Goal: Transaction & Acquisition: Book appointment/travel/reservation

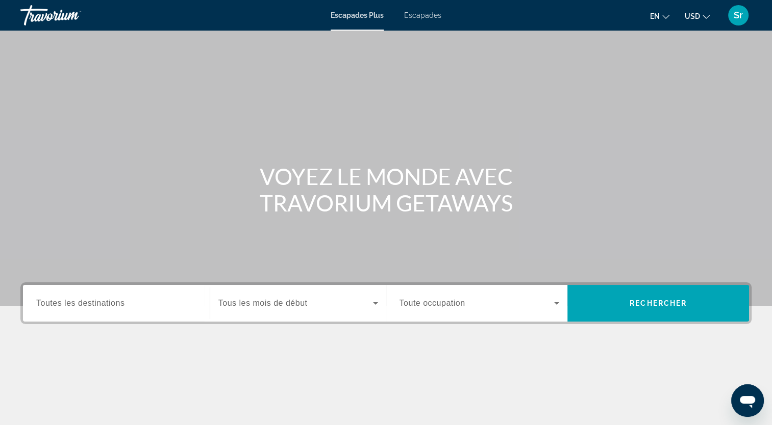
click at [421, 20] on div "Escapades Plus Escapades en English Español Français Italiano Português русский…" at bounding box center [386, 15] width 772 height 27
click at [419, 17] on span "Escapades" at bounding box center [422, 15] width 37 height 8
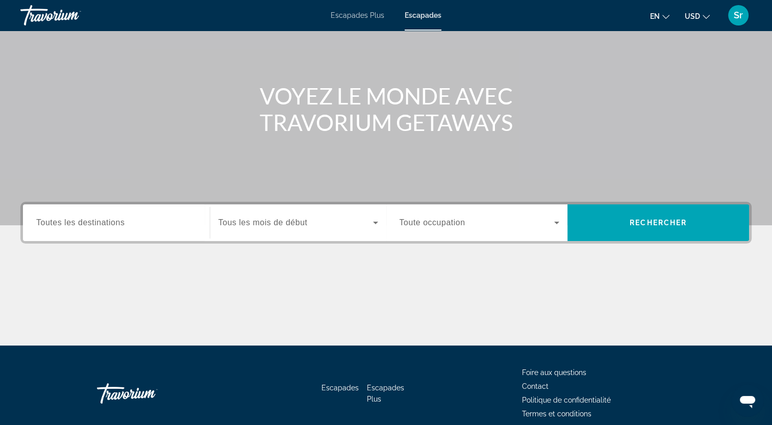
scroll to position [81, 0]
click at [168, 228] on input "Destination Toutes les destinations" at bounding box center [116, 223] width 160 height 12
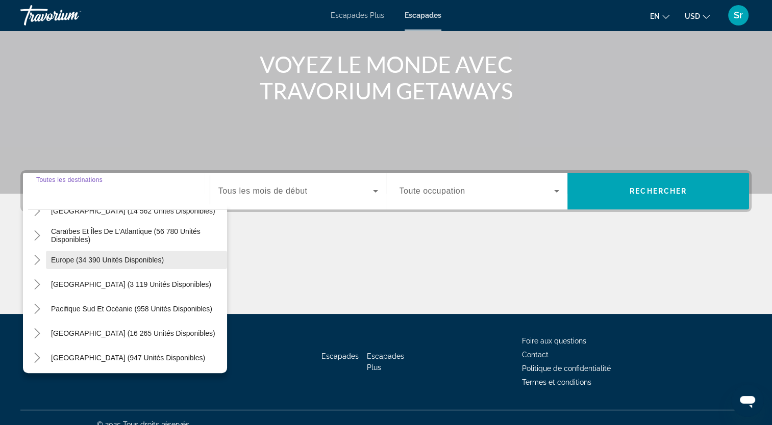
scroll to position [92, 0]
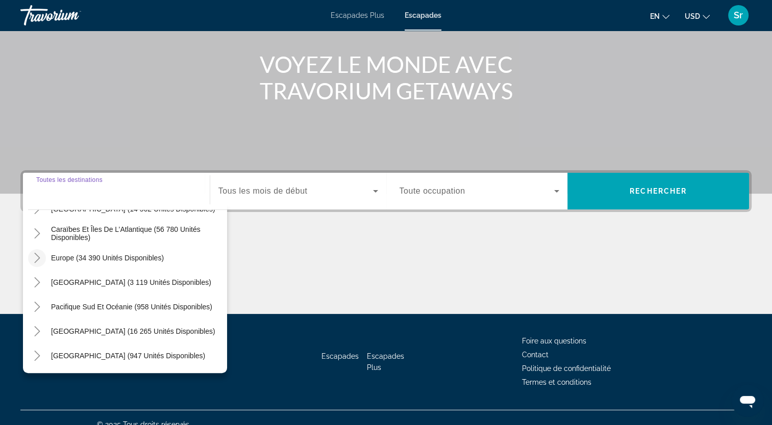
click at [37, 258] on icon "Toggle Europe (34 390 unités disponibles)" at bounding box center [37, 258] width 10 height 10
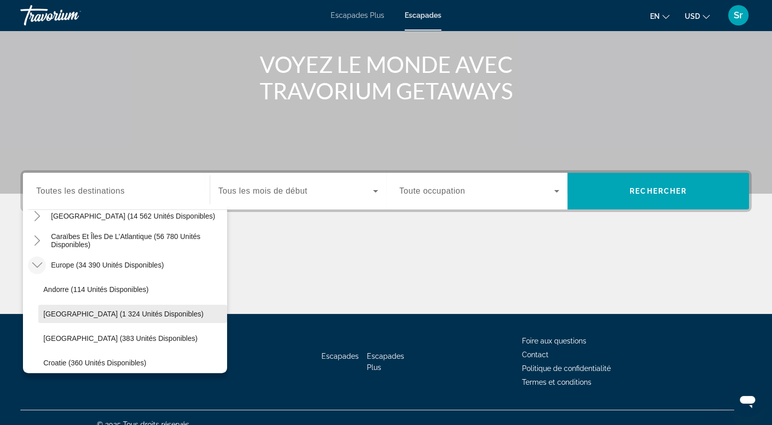
scroll to position [74, 0]
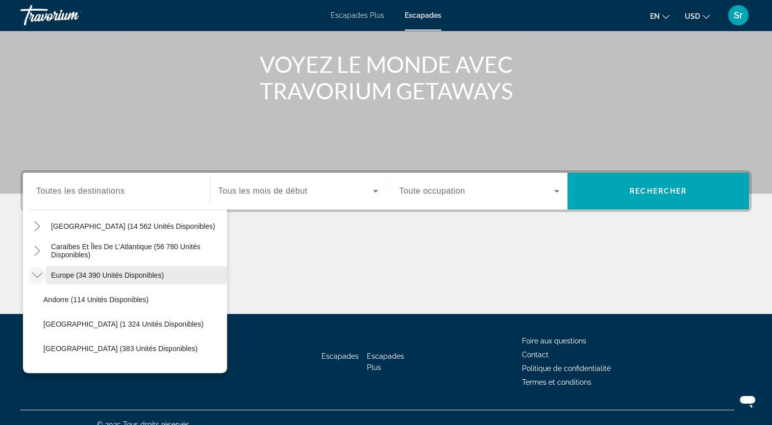
click at [57, 274] on span "Europe (34 390 unités disponibles)" at bounding box center [107, 275] width 113 height 8
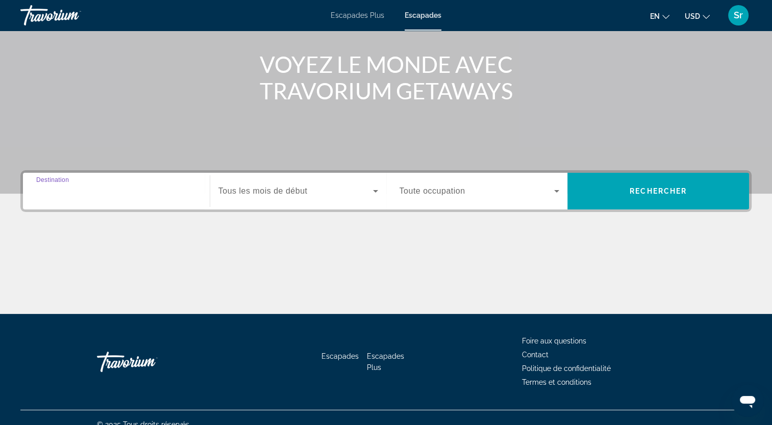
type input "**********"
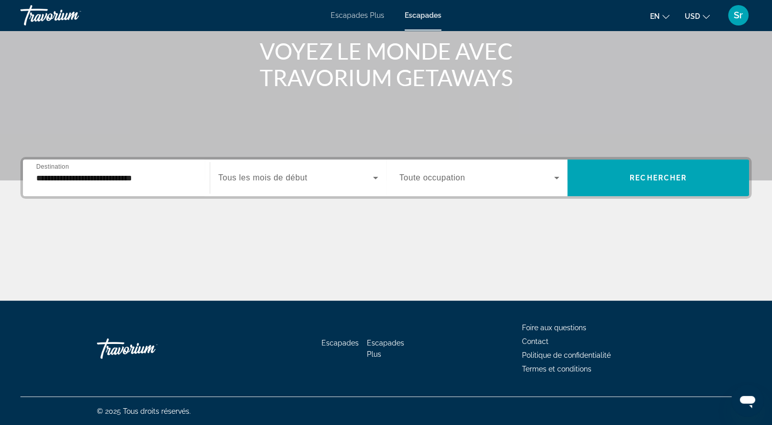
click at [282, 177] on span "Tous les mois de début" at bounding box center [262, 177] width 89 height 9
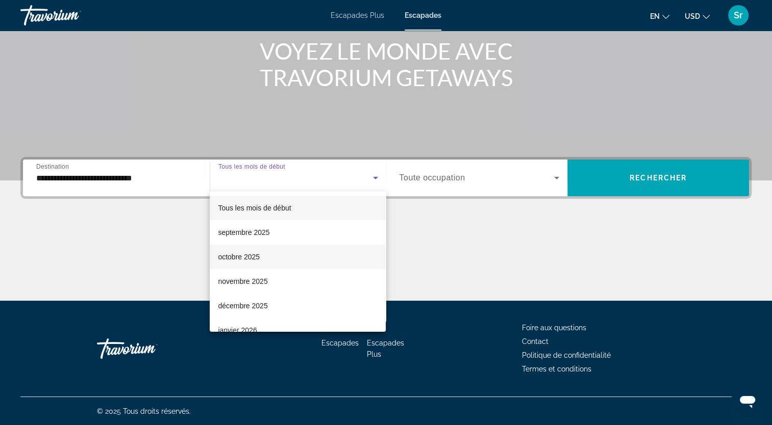
click at [256, 259] on font "octobre 2025" at bounding box center [239, 257] width 42 height 8
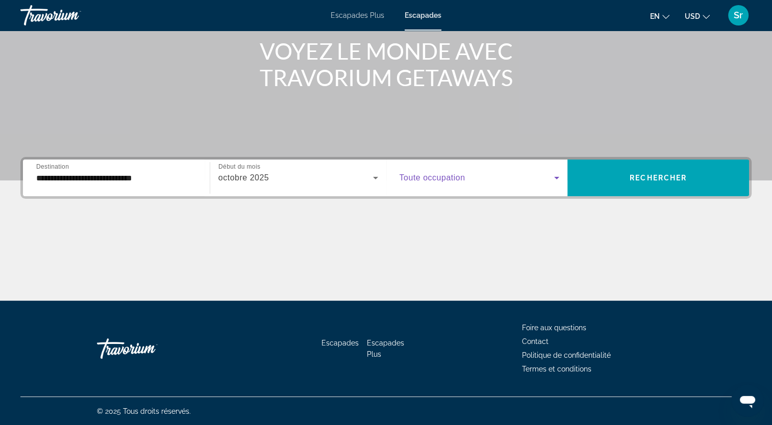
click at [552, 181] on icon "Widget de recherche" at bounding box center [556, 178] width 12 height 12
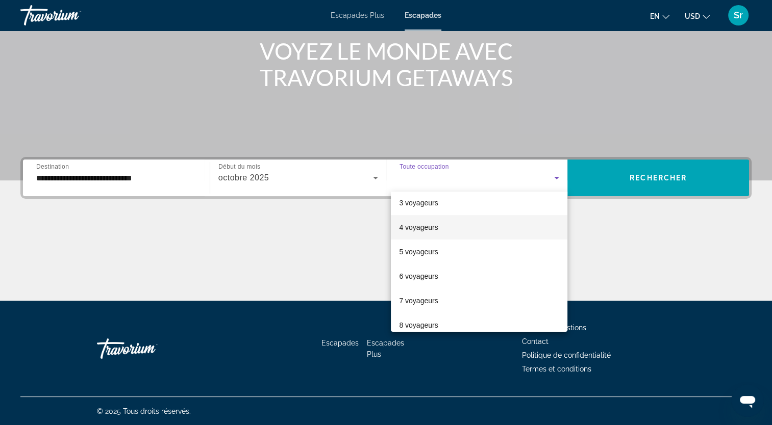
scroll to position [55, 0]
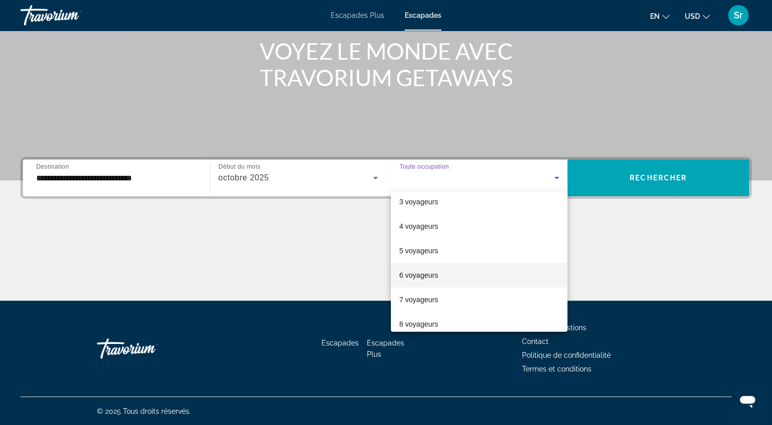
click at [445, 277] on mat-option "6 voyageurs" at bounding box center [479, 275] width 177 height 24
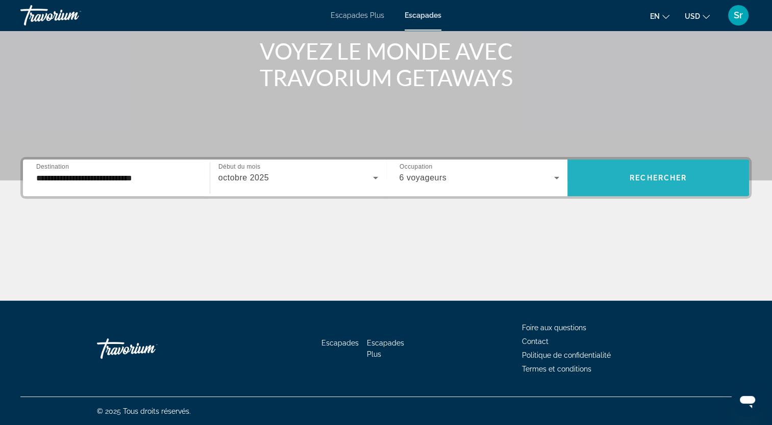
click at [641, 181] on span "Rechercher" at bounding box center [658, 178] width 57 height 8
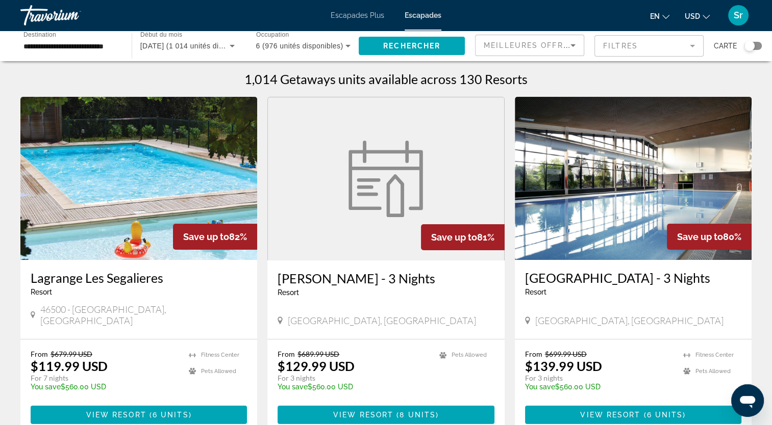
click at [56, 49] on input "**********" at bounding box center [70, 46] width 95 height 12
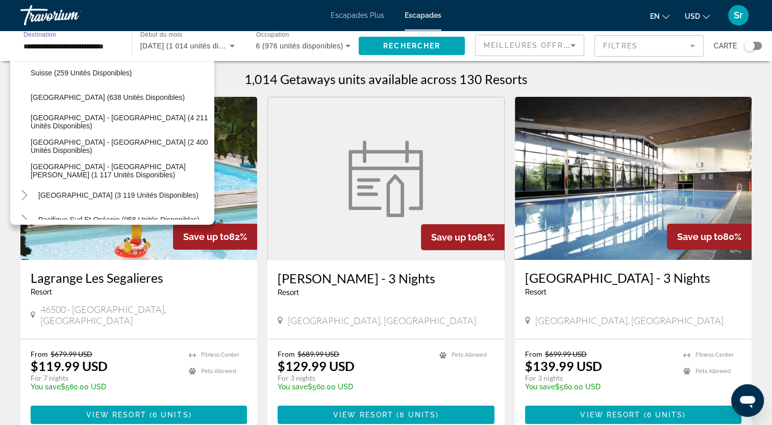
scroll to position [0, 10]
drag, startPoint x: 26, startPoint y: 44, endPoint x: 125, endPoint y: 40, distance: 99.1
click at [125, 40] on div "**********" at bounding box center [70, 46] width 111 height 29
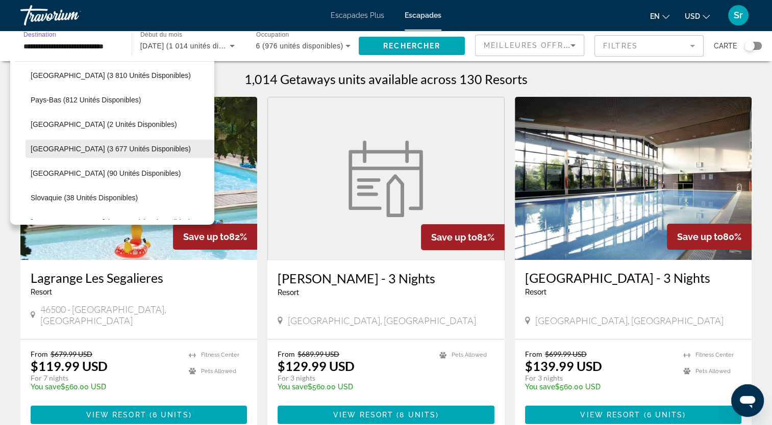
scroll to position [0, 0]
click at [46, 150] on span "Portugal (3 677 unités disponibles)" at bounding box center [111, 149] width 160 height 8
type input "**********"
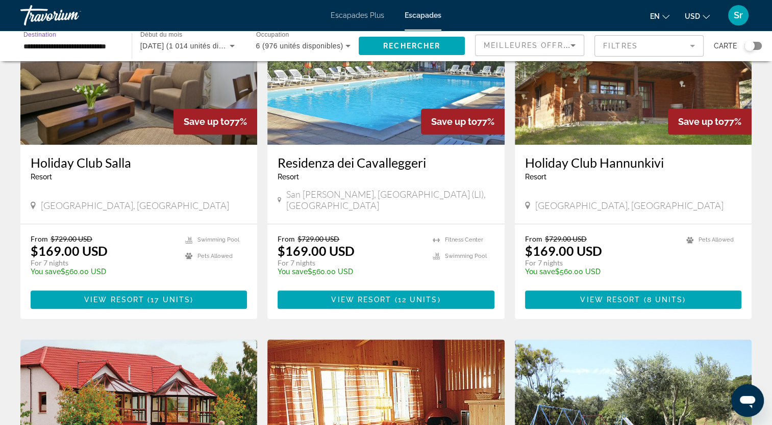
scroll to position [826, 0]
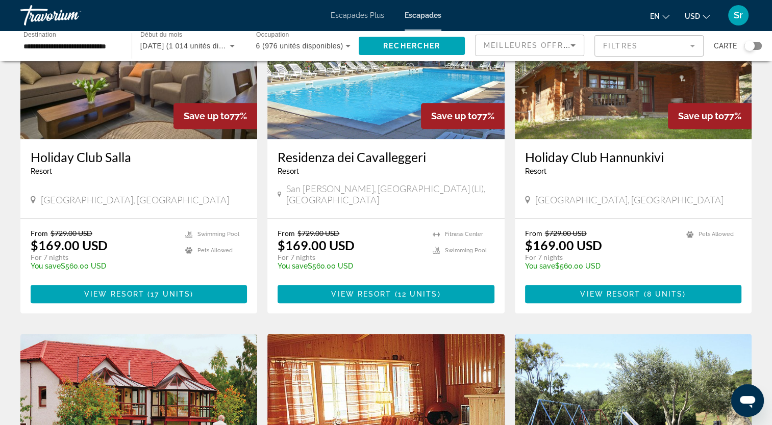
click at [347, 15] on span "Escapades Plus" at bounding box center [358, 15] width 54 height 8
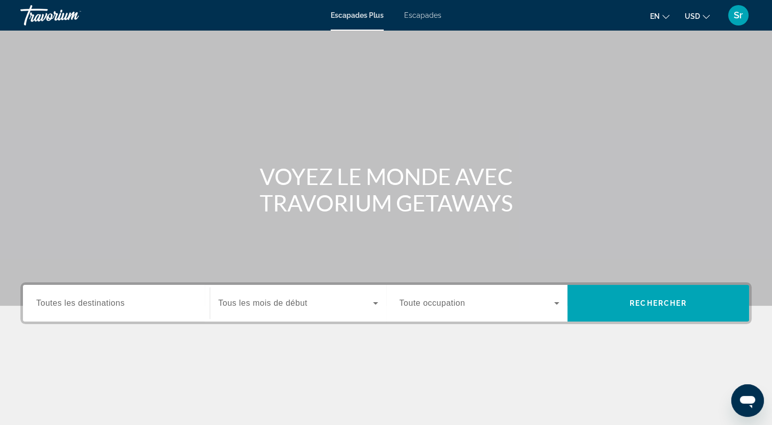
click at [666, 16] on icon "Changer la langue" at bounding box center [665, 16] width 7 height 7
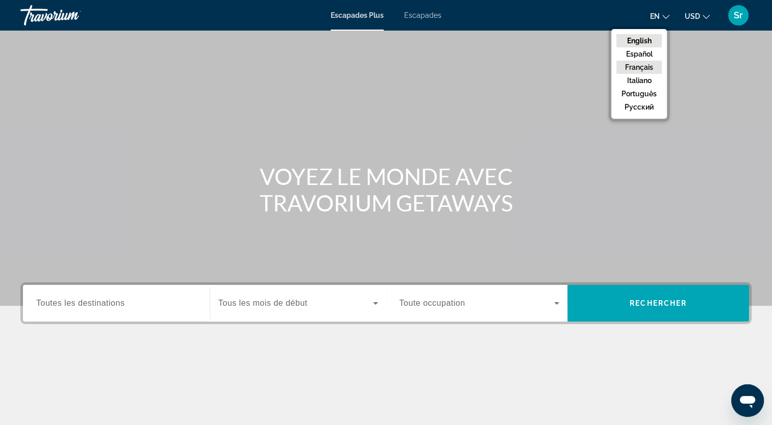
click at [643, 64] on button "Français" at bounding box center [638, 67] width 45 height 13
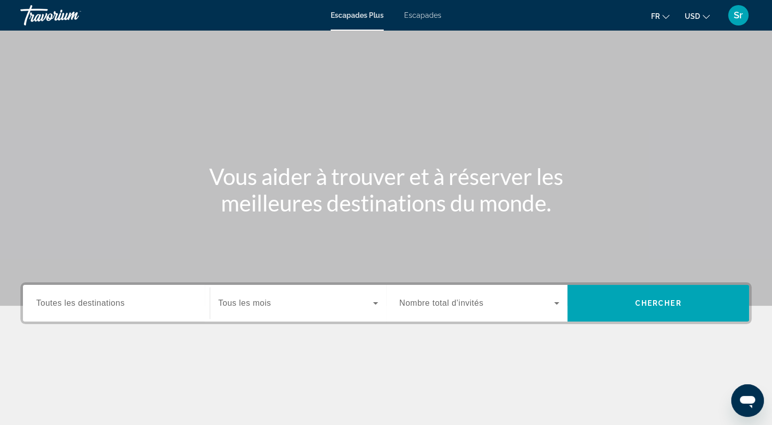
click at [418, 16] on span "Escapades" at bounding box center [422, 15] width 37 height 8
click at [117, 303] on span "Toutes les destinations" at bounding box center [80, 303] width 88 height 9
click at [117, 303] on input "Destination Toutes les destinations" at bounding box center [116, 304] width 160 height 12
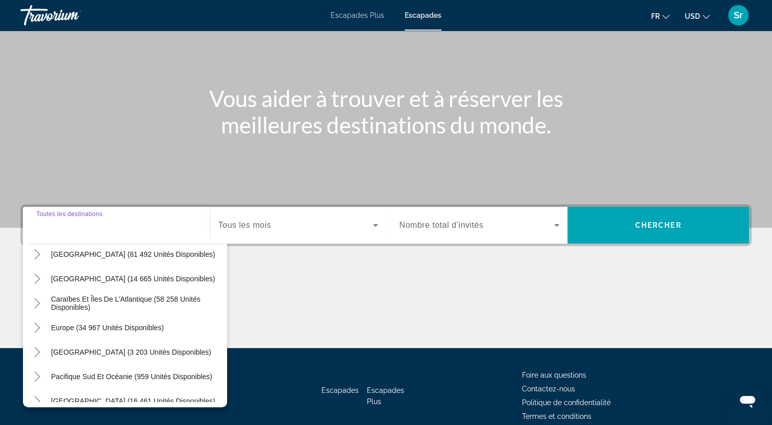
scroll to position [58, 0]
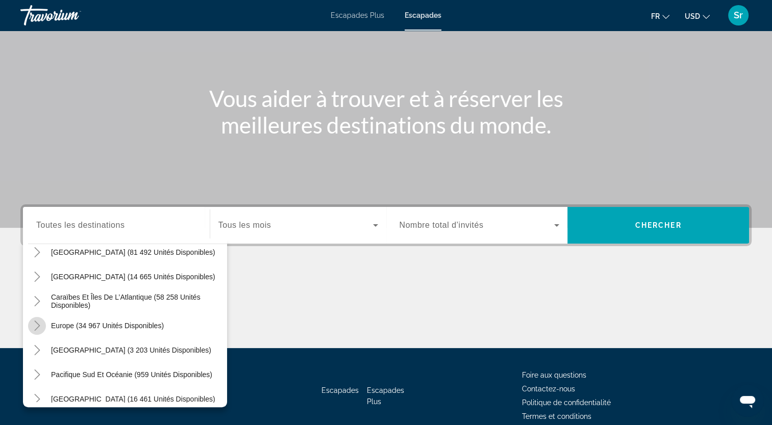
click at [36, 323] on icon "Toggle Europe (34 967 unités disponibles)" at bounding box center [37, 326] width 10 height 10
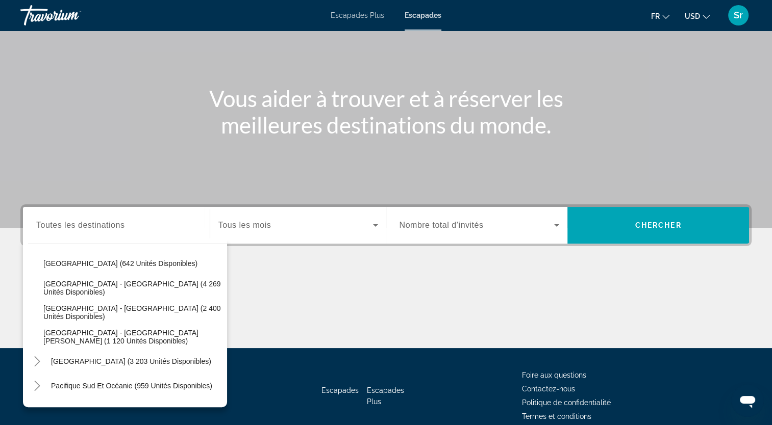
scroll to position [659, 0]
click at [109, 287] on span "Royaume-Uni - Angleterre (4 269 unités disponibles)" at bounding box center [132, 289] width 179 height 16
type input "**********"
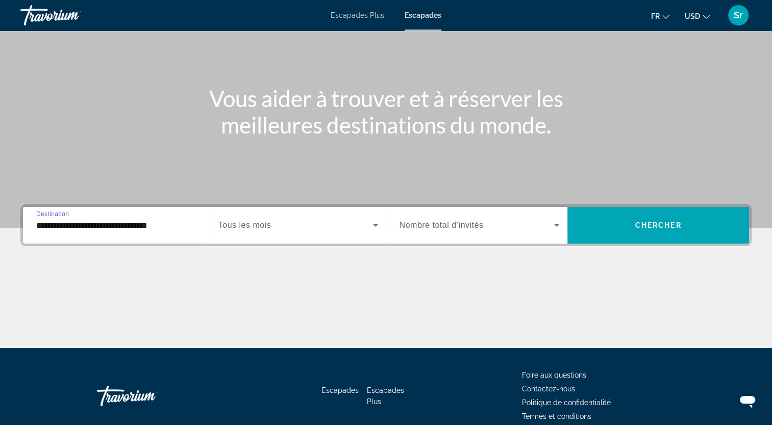
scroll to position [125, 0]
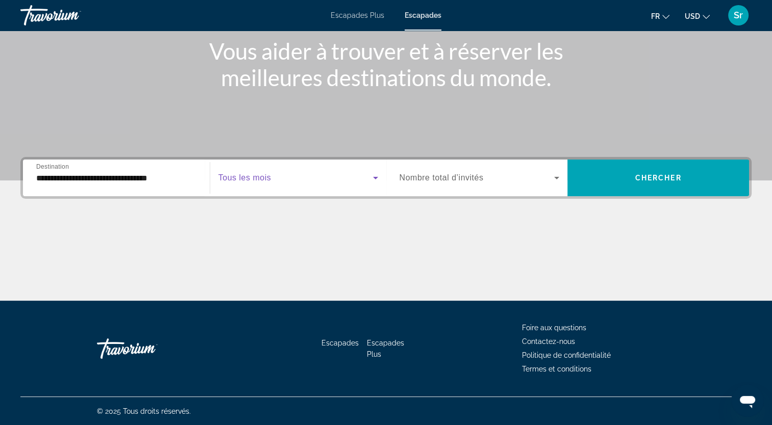
click at [373, 180] on icon "Widget de recherche" at bounding box center [375, 178] width 12 height 12
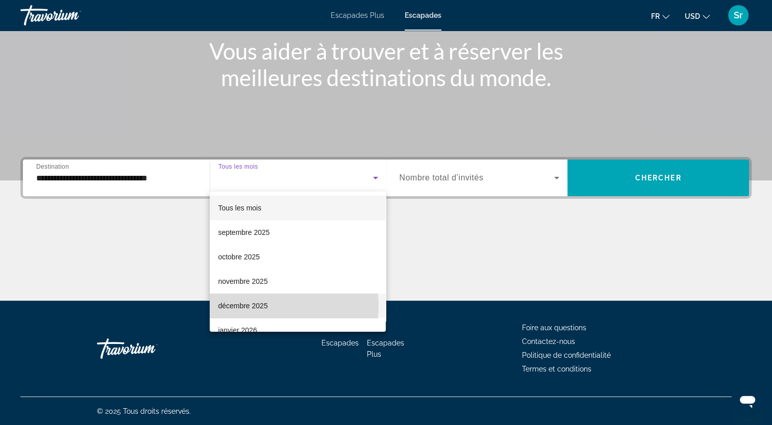
click at [260, 307] on font "décembre 2025" at bounding box center [242, 306] width 49 height 8
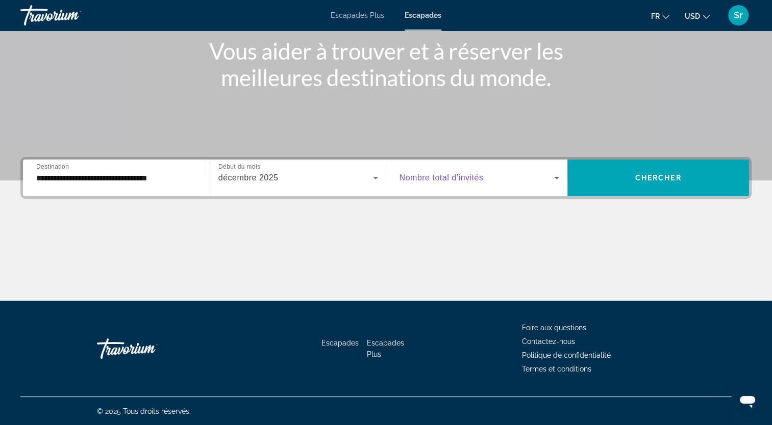
click at [555, 179] on icon "Widget de recherche" at bounding box center [556, 178] width 12 height 12
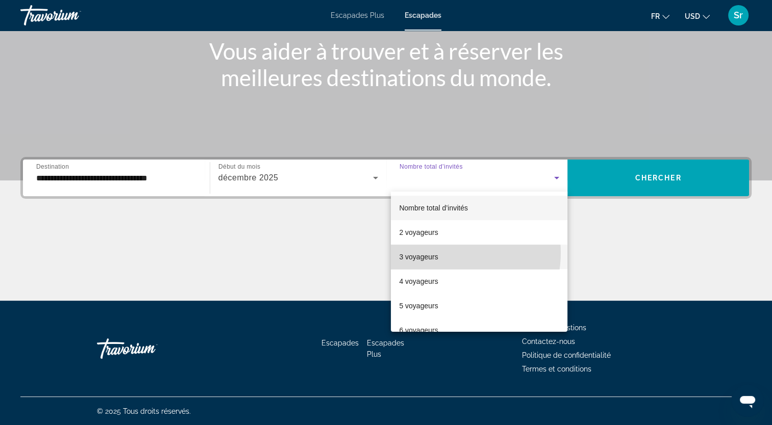
click at [446, 253] on mat-option "3 voyageurs" at bounding box center [479, 257] width 177 height 24
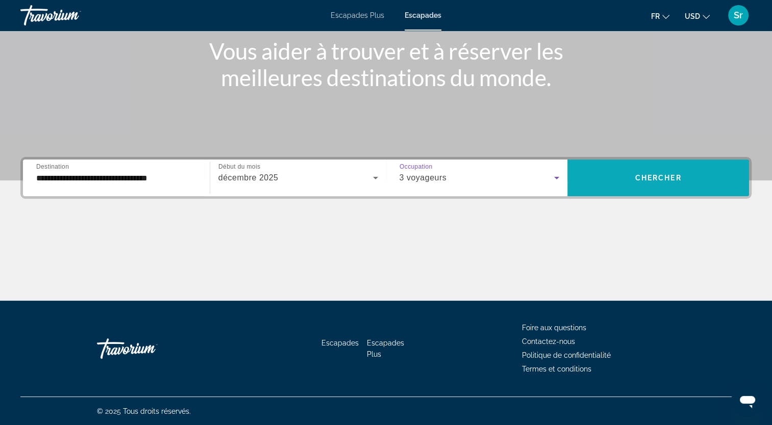
click at [661, 177] on span "Chercher" at bounding box center [658, 178] width 46 height 8
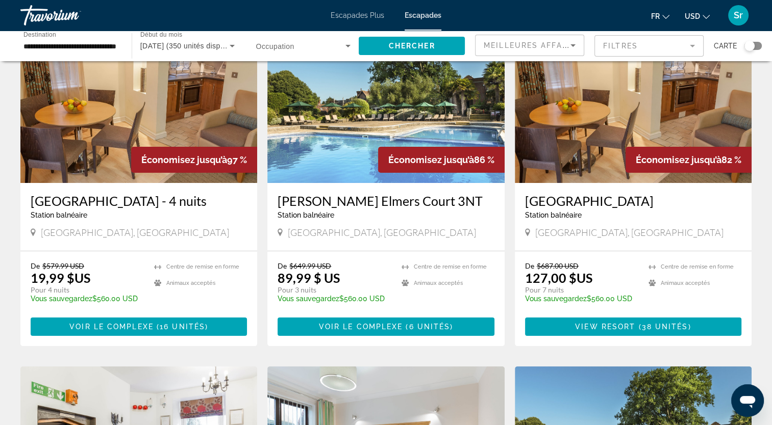
scroll to position [14, 0]
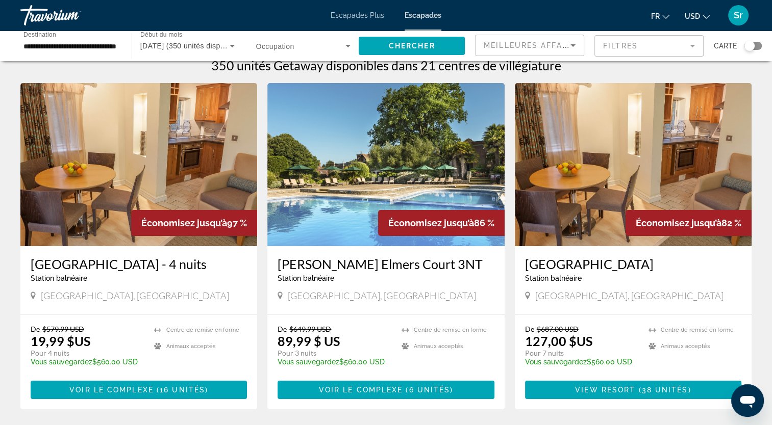
click at [647, 47] on mat-form-field "Filtres" at bounding box center [648, 45] width 109 height 21
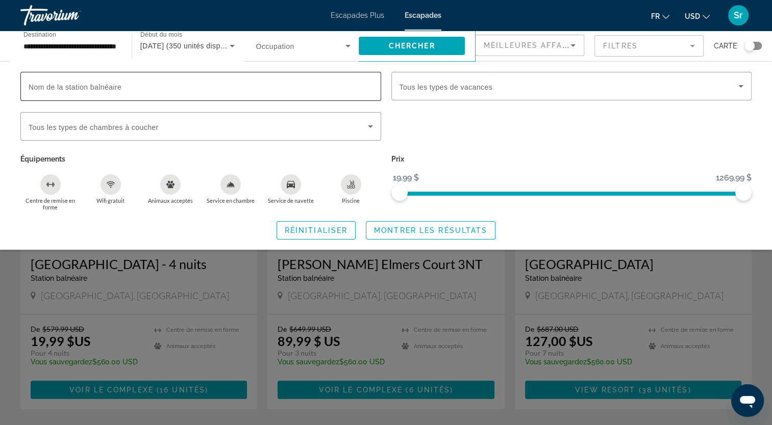
click at [225, 85] on input "Nom de la station balnéaire" at bounding box center [201, 87] width 344 height 12
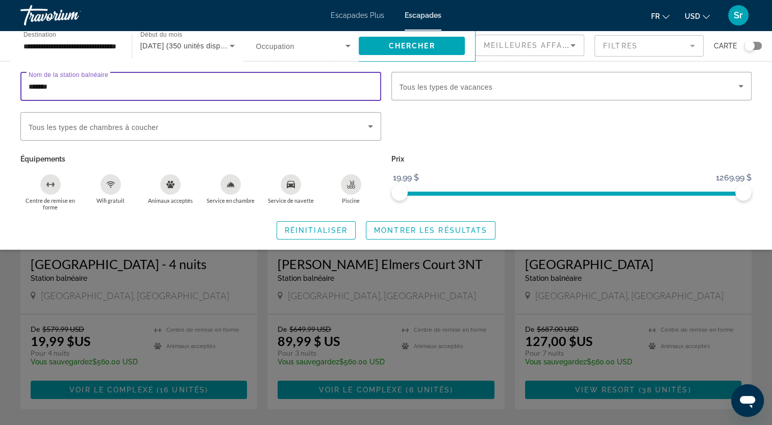
type input "*******"
click at [398, 232] on span "Montrer les résultats" at bounding box center [430, 231] width 113 height 8
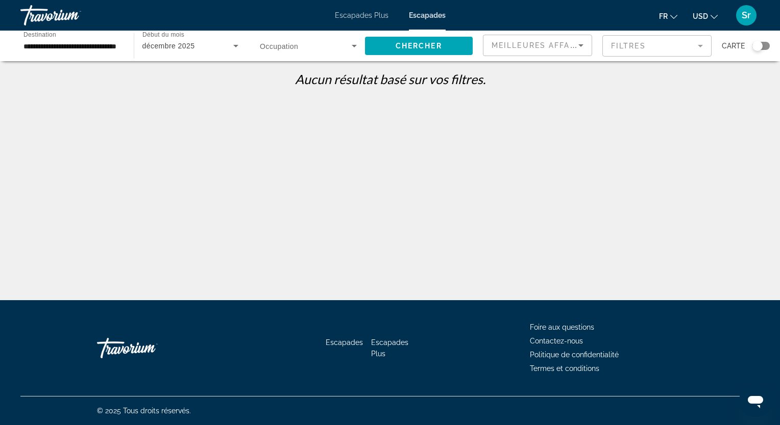
click at [660, 42] on mat-form-field "Filtres" at bounding box center [656, 45] width 109 height 21
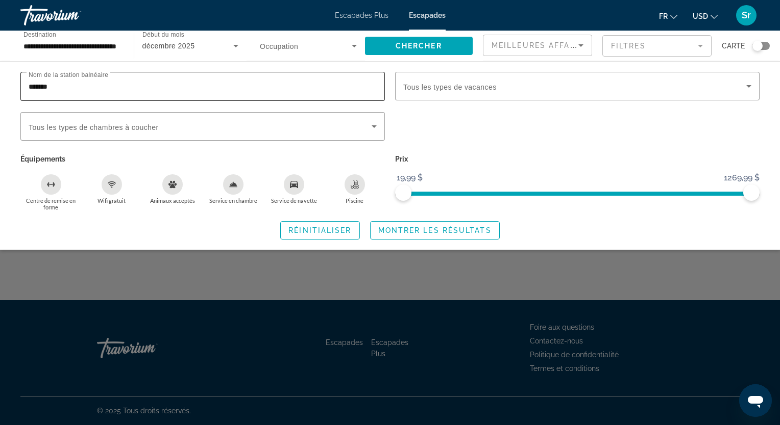
click at [72, 87] on input "*******" at bounding box center [203, 87] width 348 height 12
type input "*"
click at [441, 123] on div "Widget de recherche" at bounding box center [577, 132] width 374 height 40
click at [401, 232] on span "Montrer les résultats" at bounding box center [434, 231] width 113 height 8
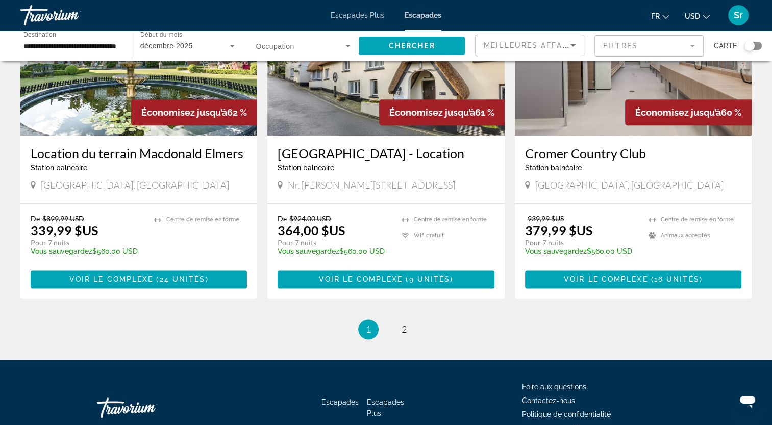
scroll to position [1255, 0]
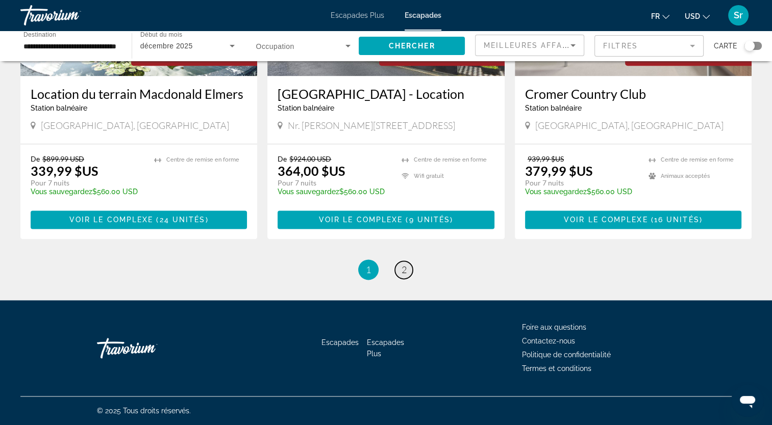
click at [404, 272] on span "2" at bounding box center [403, 269] width 5 height 11
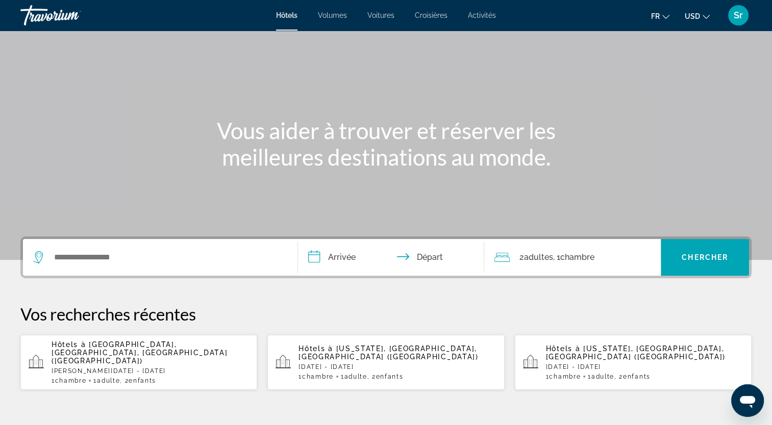
scroll to position [46, 0]
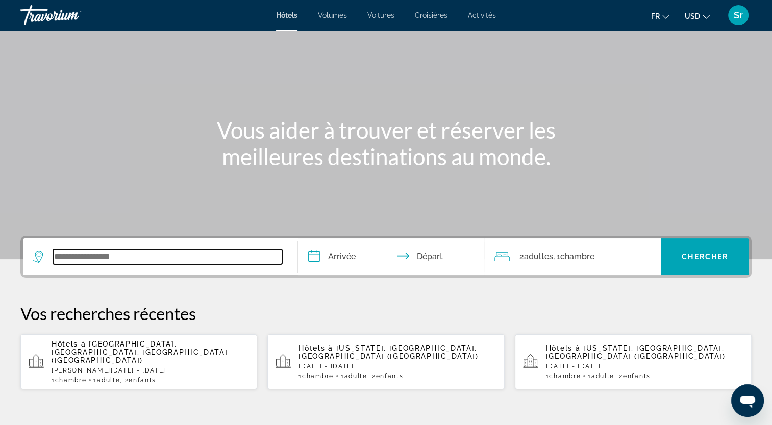
click at [135, 256] on input "Widget de recherche" at bounding box center [167, 256] width 229 height 15
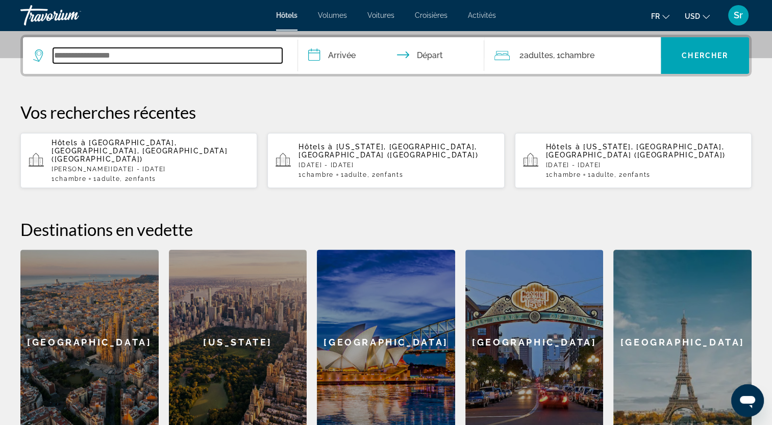
scroll to position [249, 0]
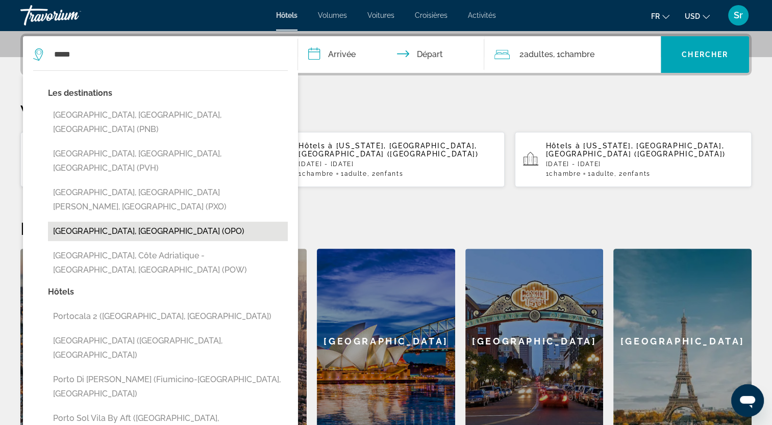
click at [96, 222] on button "[GEOGRAPHIC_DATA], [GEOGRAPHIC_DATA] (OPO)" at bounding box center [168, 231] width 240 height 19
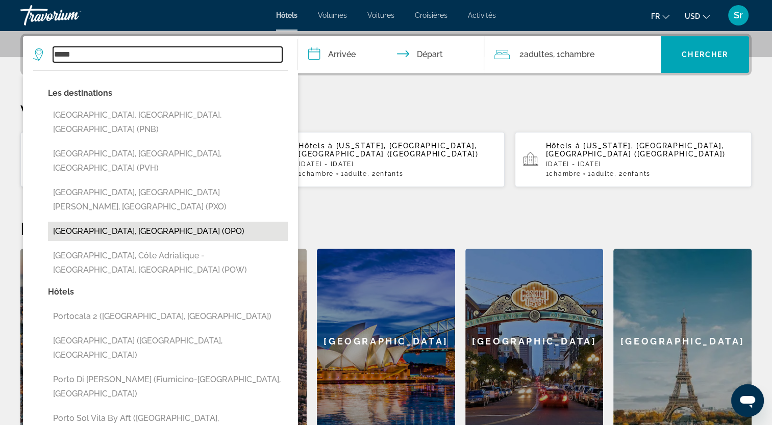
type input "**********"
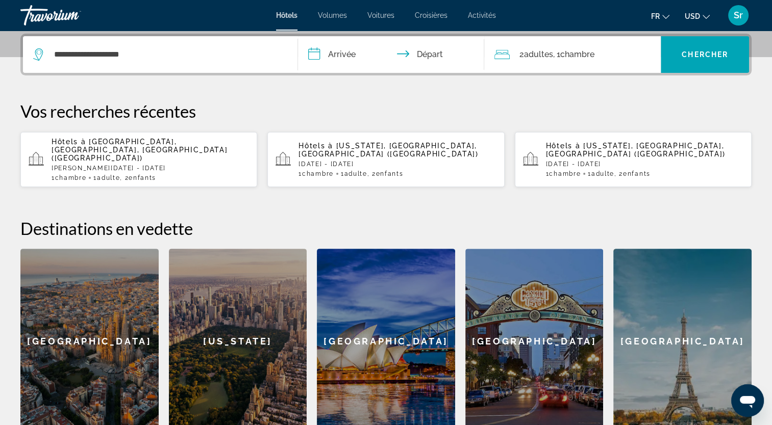
click at [341, 51] on input "**********" at bounding box center [393, 56] width 191 height 40
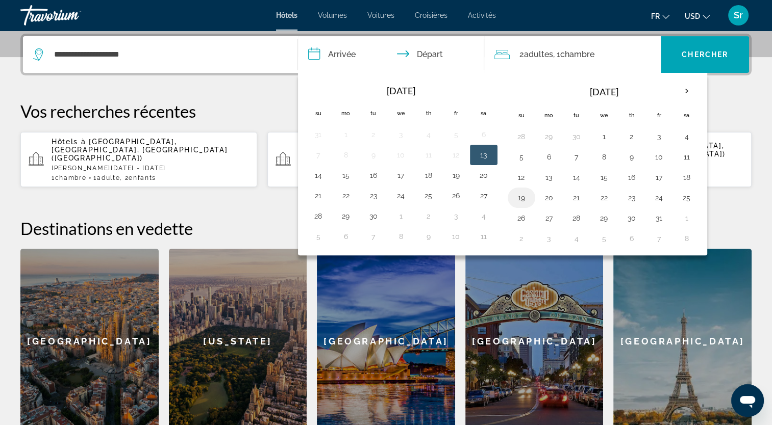
click at [523, 193] on button "19" at bounding box center [521, 198] width 16 height 14
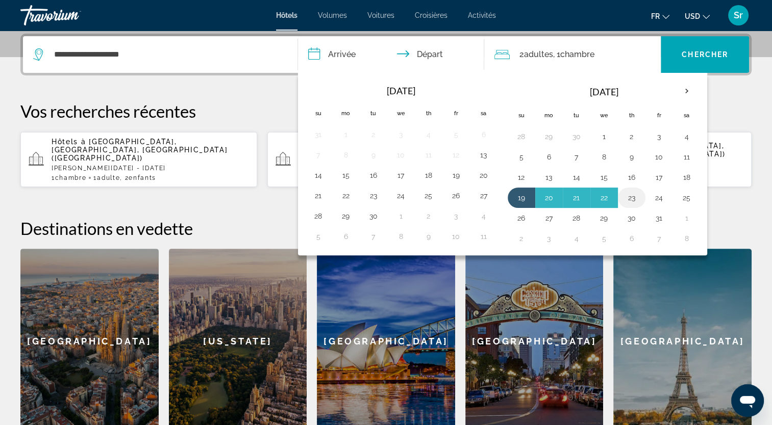
click at [625, 202] on button "23" at bounding box center [631, 198] width 16 height 14
type input "**********"
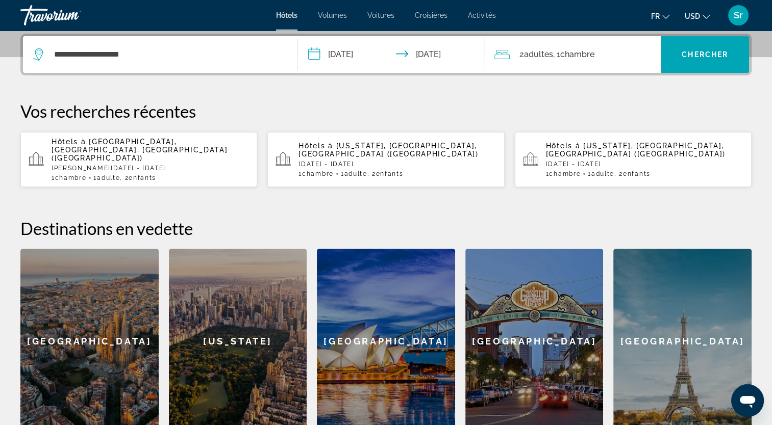
click at [545, 58] on span "Adultes" at bounding box center [537, 54] width 29 height 10
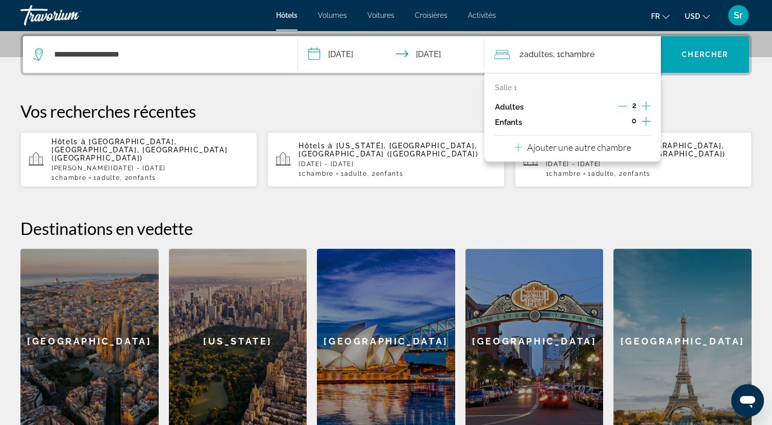
click at [646, 121] on icon "Augmenter les enfants" at bounding box center [645, 121] width 9 height 9
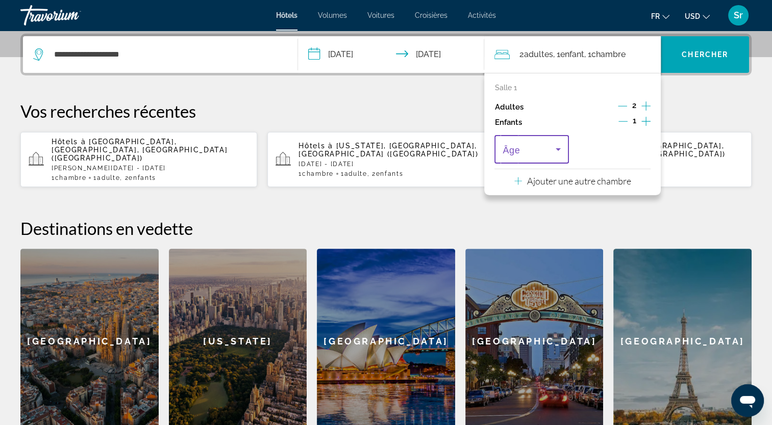
click at [558, 151] on icon "Voyageurs : 2 adultes, 1 enfant" at bounding box center [558, 149] width 12 height 12
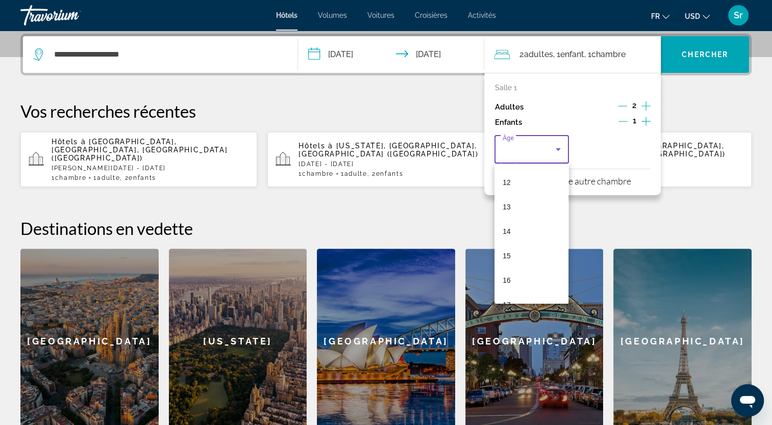
scroll to position [296, 0]
click at [527, 250] on mat-option "15" at bounding box center [531, 251] width 74 height 24
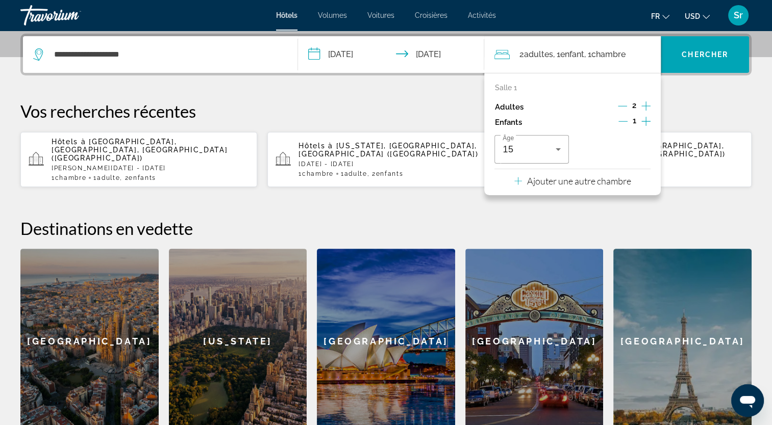
click at [621, 107] on icon "Décrément des adultes" at bounding box center [622, 106] width 9 height 9
click at [642, 124] on icon "Augmenter les enfants" at bounding box center [645, 121] width 9 height 12
click at [645, 151] on icon "Voyageurs : 1 adulte, 2 enfants" at bounding box center [640, 149] width 12 height 12
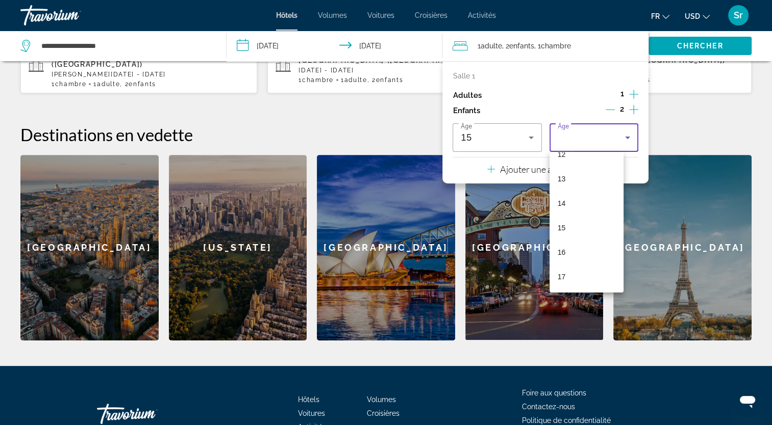
scroll to position [343, 0]
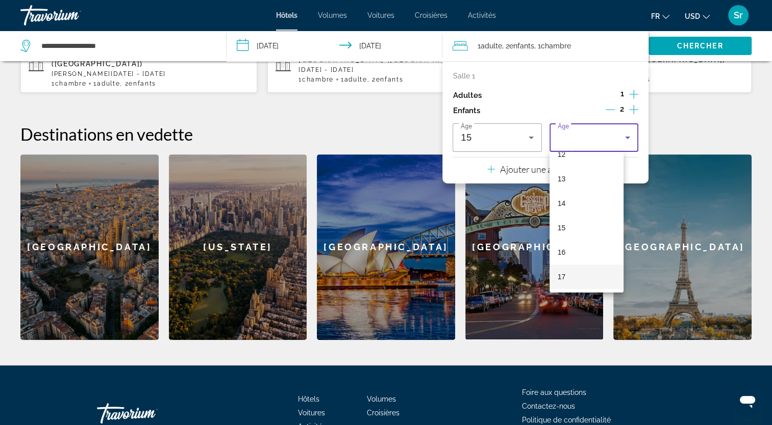
click at [580, 277] on mat-option "17" at bounding box center [586, 277] width 74 height 24
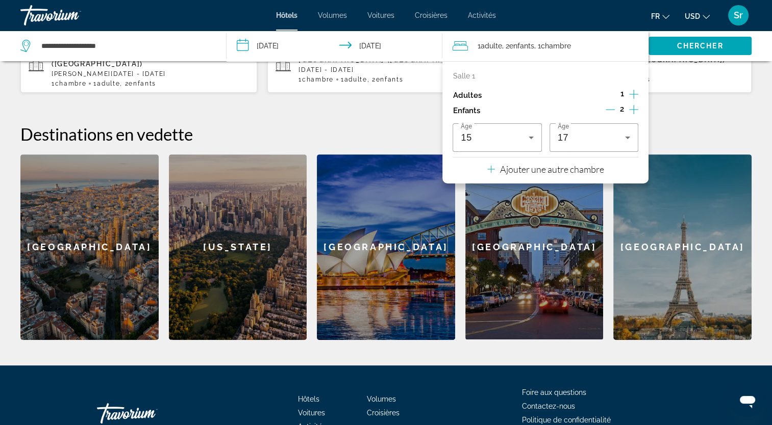
click at [682, 92] on div "**********" at bounding box center [386, 139] width 772 height 401
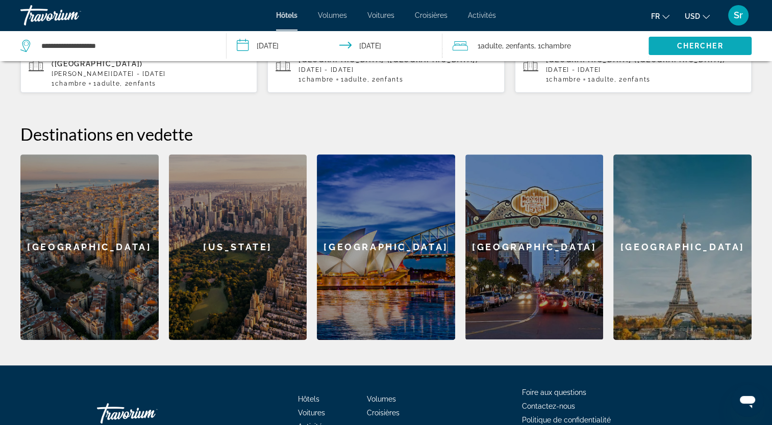
click at [678, 42] on span "Chercher" at bounding box center [700, 46] width 46 height 8
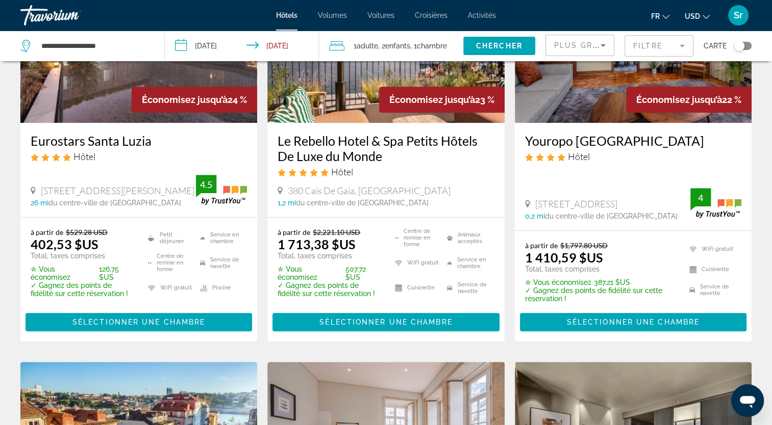
scroll to position [1039, 0]
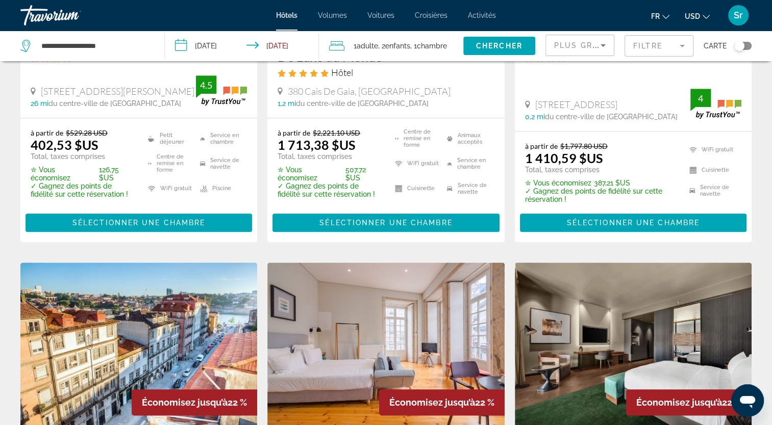
click at [745, 48] on div "Basculer la carte" at bounding box center [742, 46] width 17 height 8
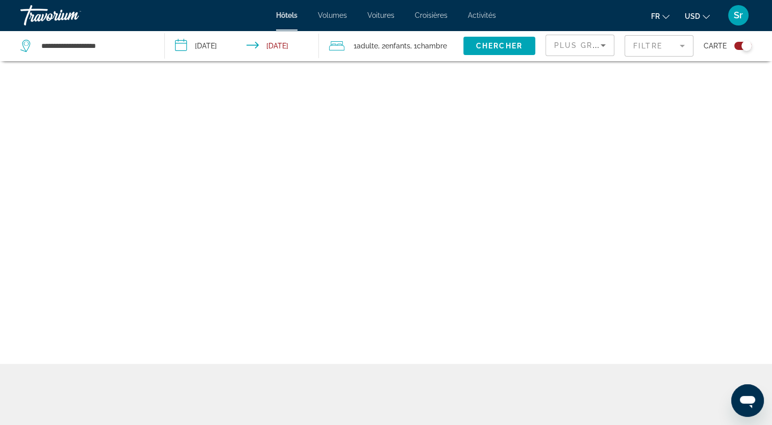
scroll to position [61, 0]
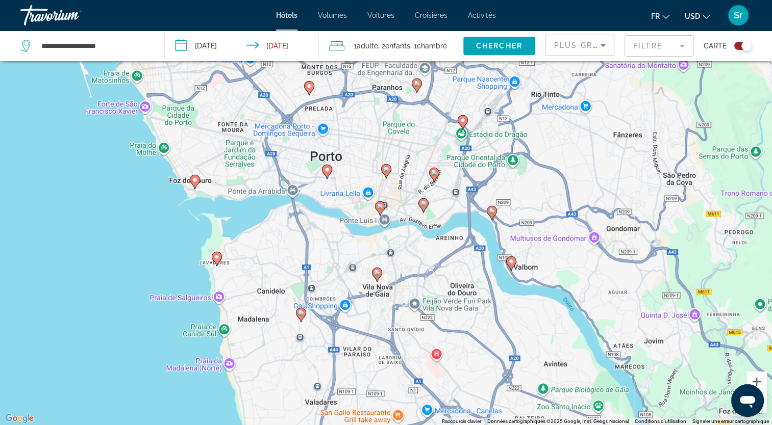
click at [323, 165] on gmp-advanced-marker "Contenu principal" at bounding box center [327, 171] width 10 height 15
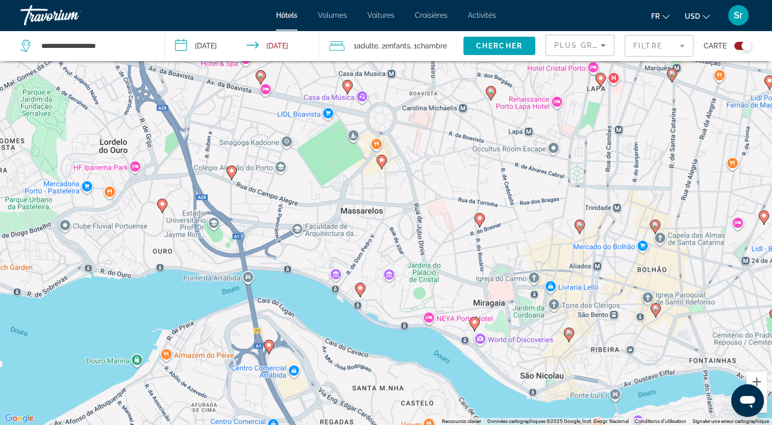
click at [382, 164] on icon "Contenu principal" at bounding box center [380, 162] width 9 height 13
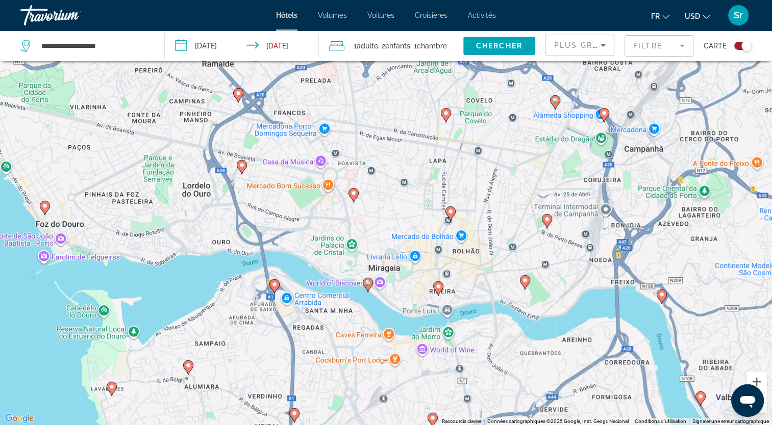
click at [736, 49] on div "Basculer la carte" at bounding box center [742, 46] width 17 height 8
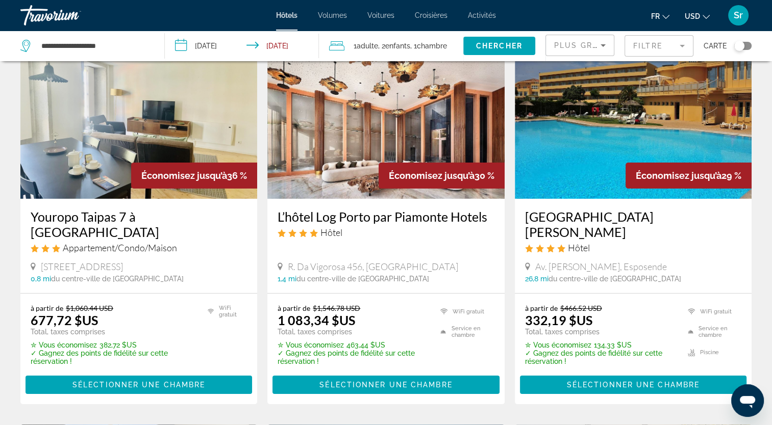
scroll to position [71, 0]
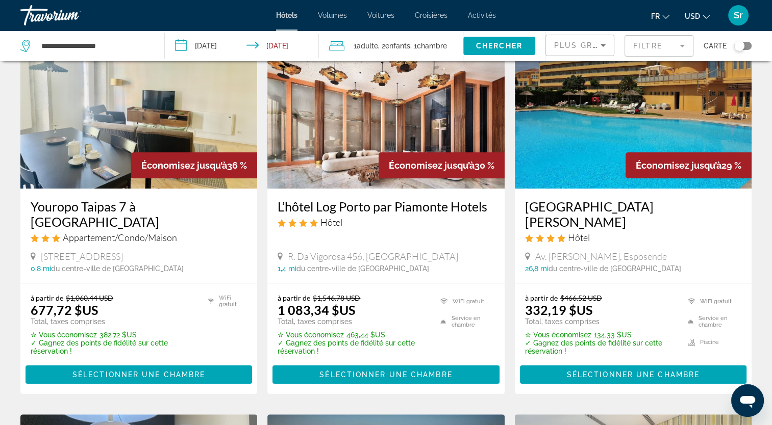
click at [745, 49] on div "Basculer la carte" at bounding box center [742, 46] width 17 height 8
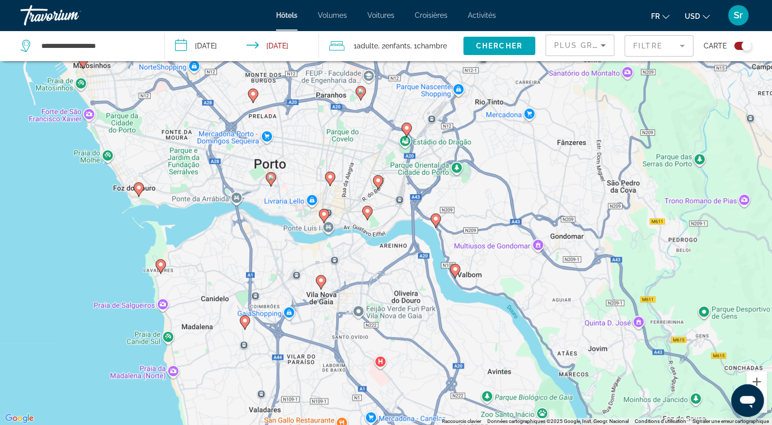
drag, startPoint x: 387, startPoint y: 152, endPoint x: 367, endPoint y: 262, distance: 112.0
click at [367, 262] on div "Pour activer le glissement avec le clavier, appuyez sur Alt+Entrée. Une fois ce…" at bounding box center [386, 212] width 772 height 425
click at [491, 54] on span "Widget de recherche" at bounding box center [499, 46] width 72 height 24
click at [735, 47] on div "Basculer la carte" at bounding box center [742, 46] width 17 height 8
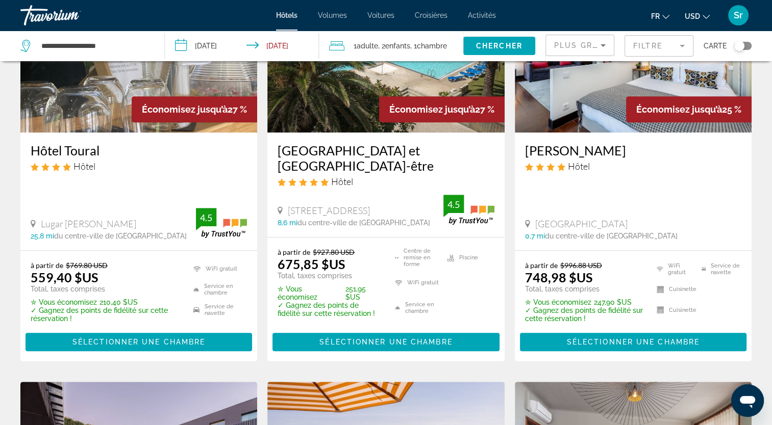
scroll to position [456, 0]
